Goal: Check status: Check status

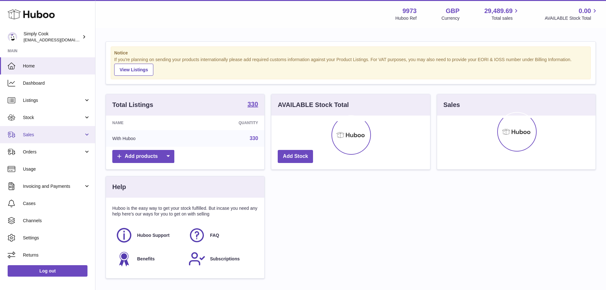
click at [28, 130] on link "Sales" at bounding box center [47, 134] width 95 height 17
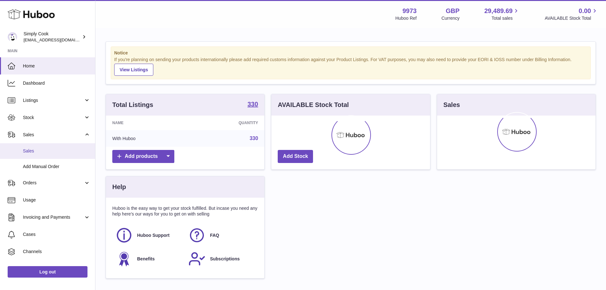
click at [32, 148] on span "Sales" at bounding box center [56, 151] width 67 height 6
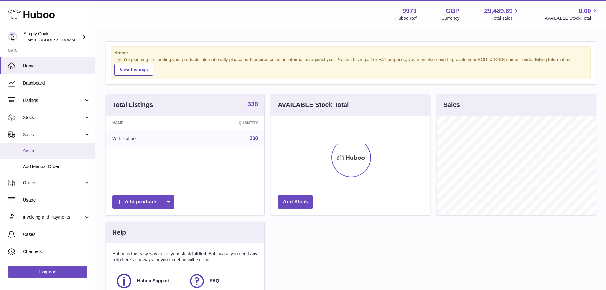
scroll to position [99, 159]
click at [29, 150] on span "Sales" at bounding box center [56, 151] width 67 height 6
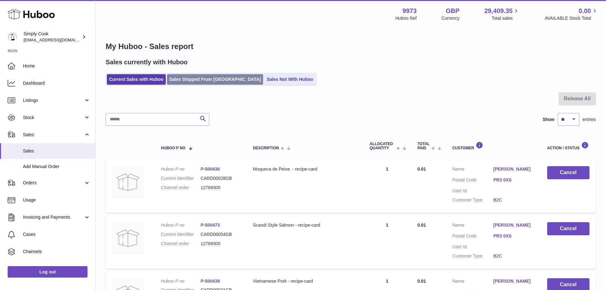
click at [219, 77] on link "Sales Shipped From [GEOGRAPHIC_DATA]" at bounding box center [215, 79] width 96 height 10
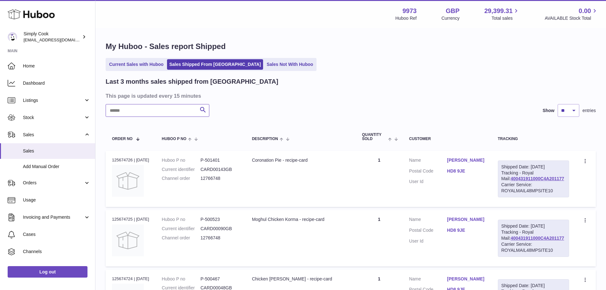
click at [137, 112] on input "text" at bounding box center [158, 110] width 104 height 13
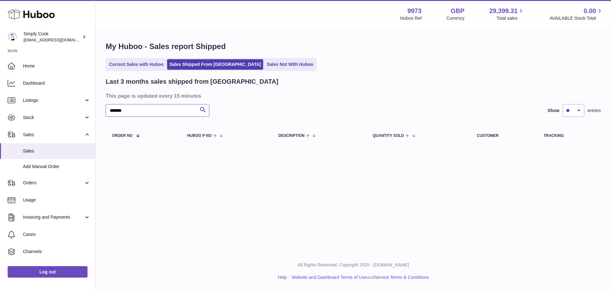
click at [122, 109] on input "*******" at bounding box center [158, 110] width 104 height 13
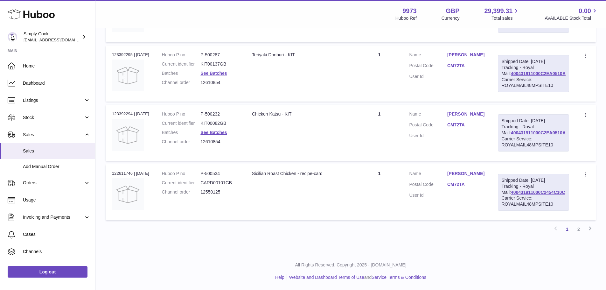
scroll to position [580, 0]
type input "******"
click at [126, 111] on div "Order no 123392294 | 24th Aug" at bounding box center [130, 114] width 37 height 6
copy div "123392294"
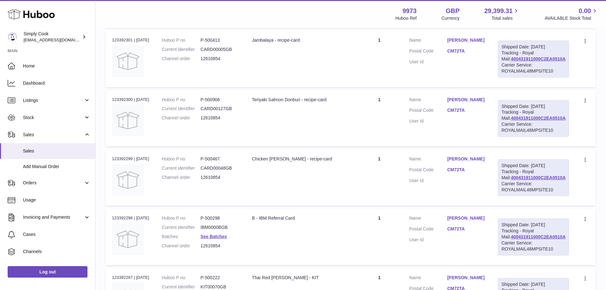
scroll to position [167, 0]
